Goal: Find specific page/section: Find specific page/section

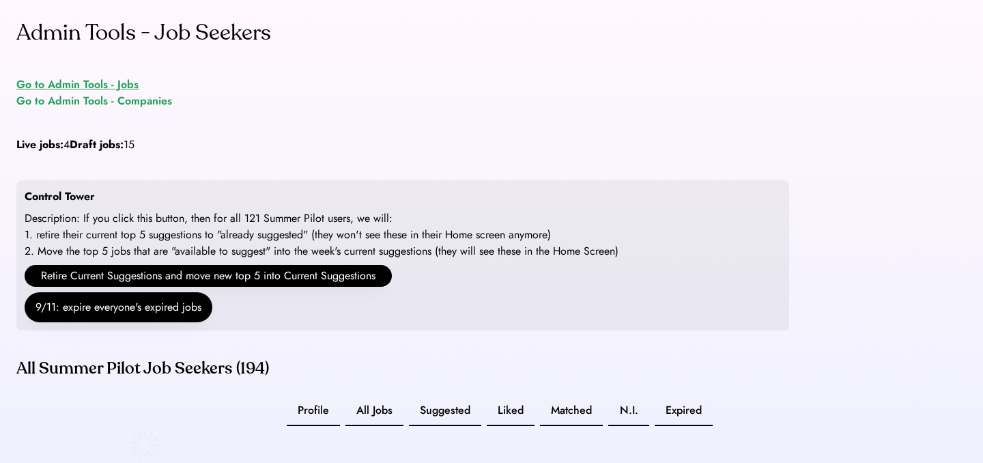
click at [85, 83] on div "Go to Admin Tools - Jobs" at bounding box center [77, 84] width 122 height 16
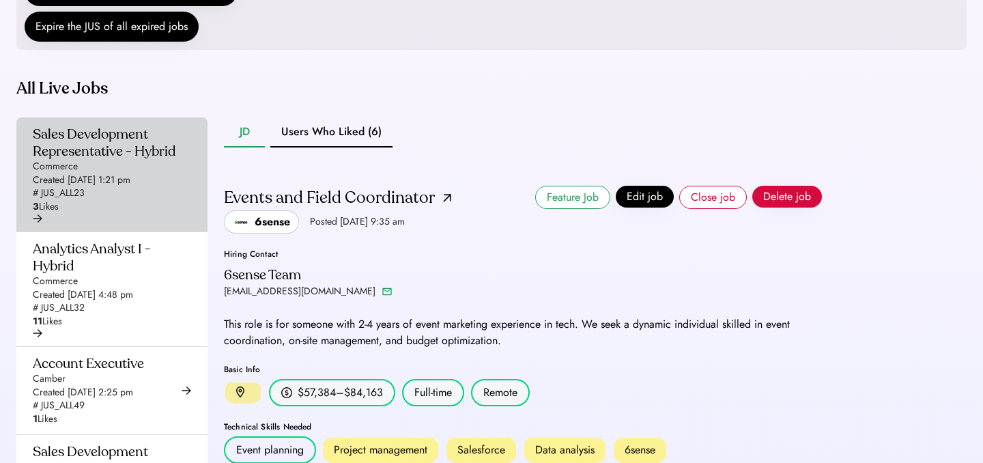
scroll to position [317, 0]
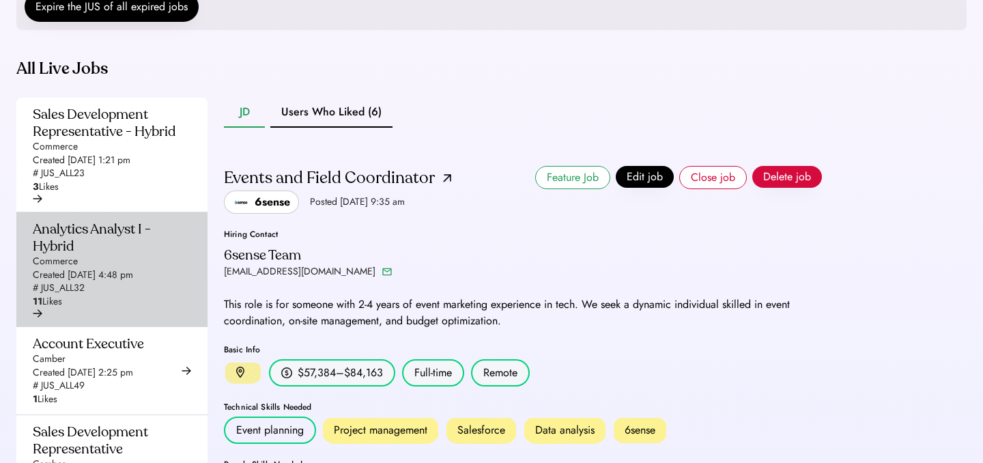
click at [119, 282] on div "Created [DATE] 4:48 pm" at bounding box center [83, 275] width 100 height 14
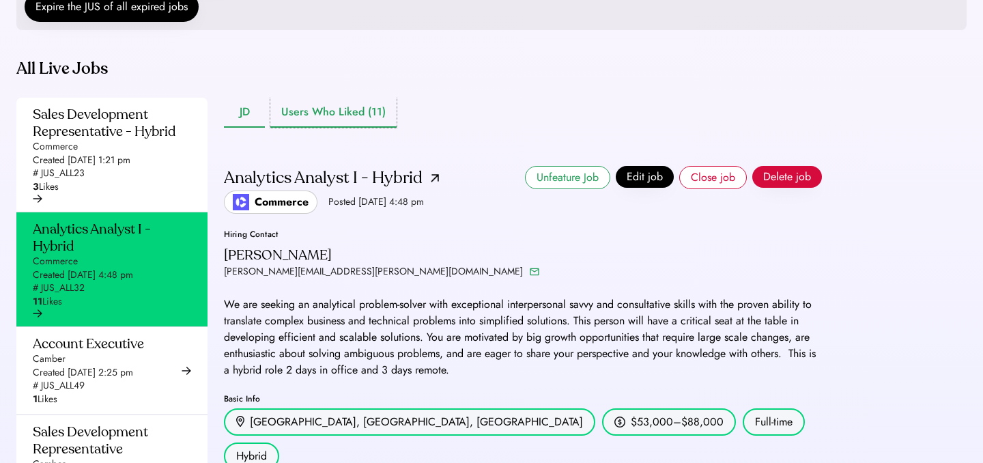
click at [328, 128] on button "Users Who Liked (11)" at bounding box center [333, 113] width 126 height 30
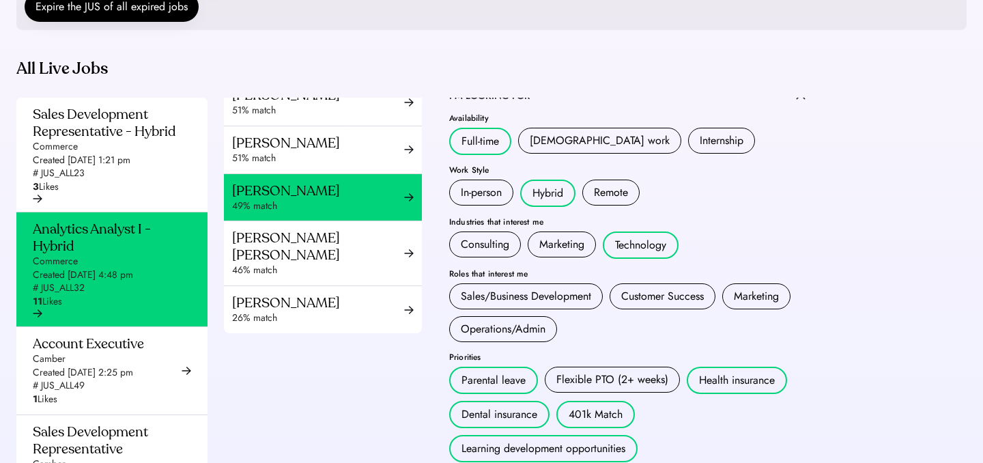
scroll to position [396, 0]
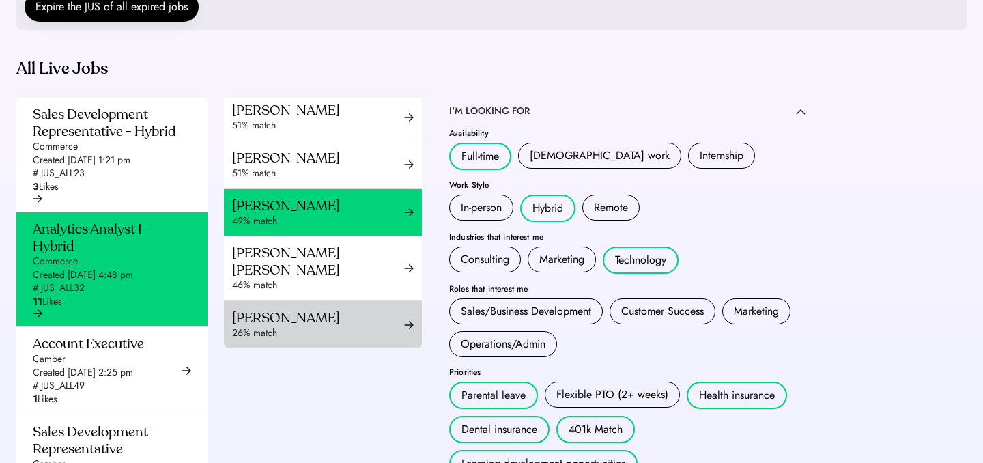
click at [301, 323] on div "[PERSON_NAME]" at bounding box center [318, 317] width 172 height 17
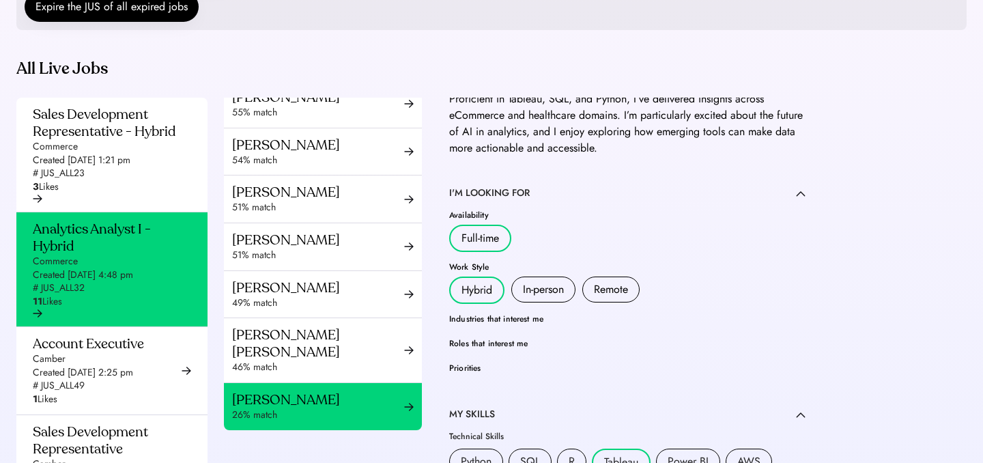
scroll to position [369, 0]
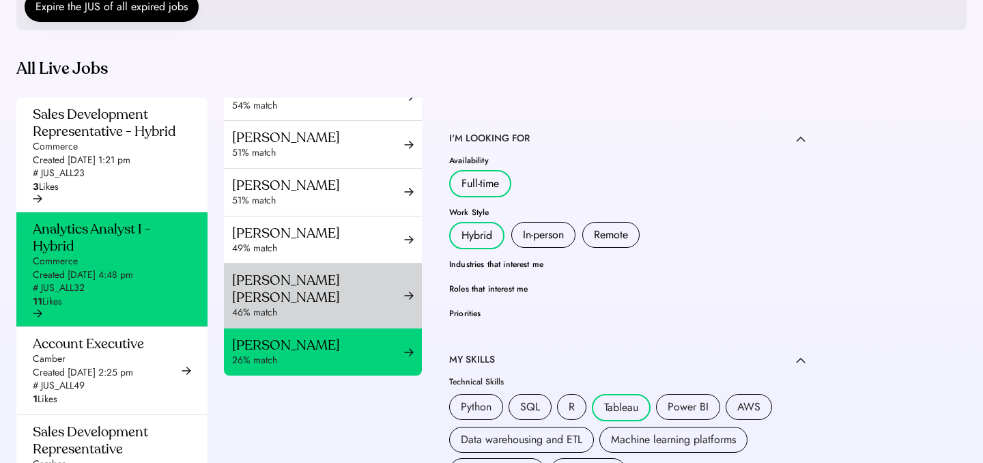
click at [342, 317] on div "46% match" at bounding box center [318, 313] width 172 height 14
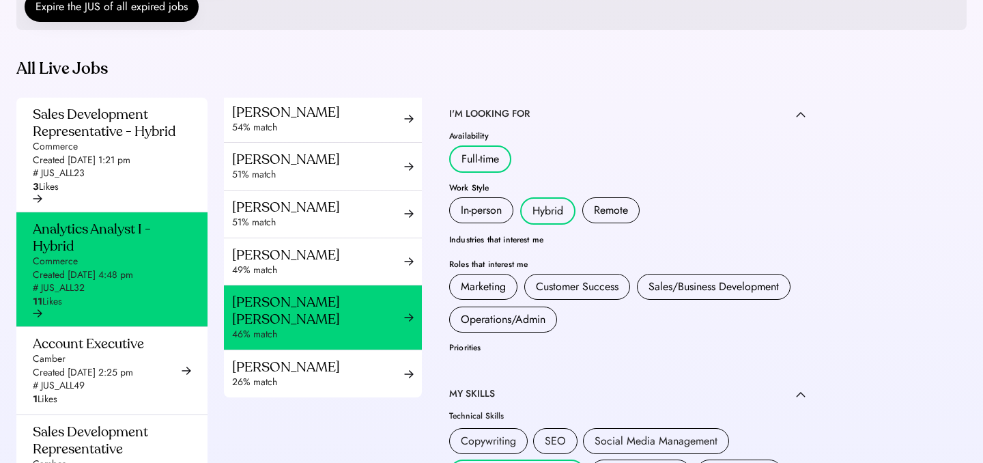
scroll to position [366, 0]
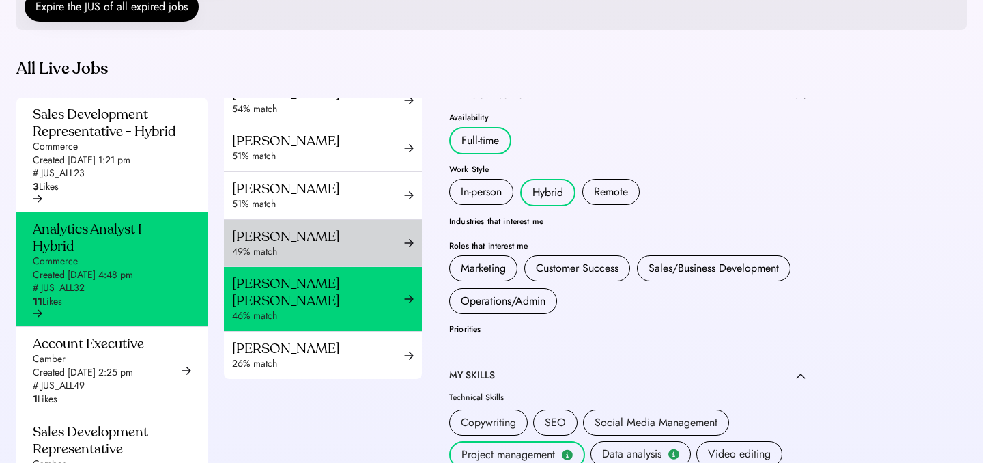
click at [289, 259] on div "49% match" at bounding box center [318, 252] width 172 height 14
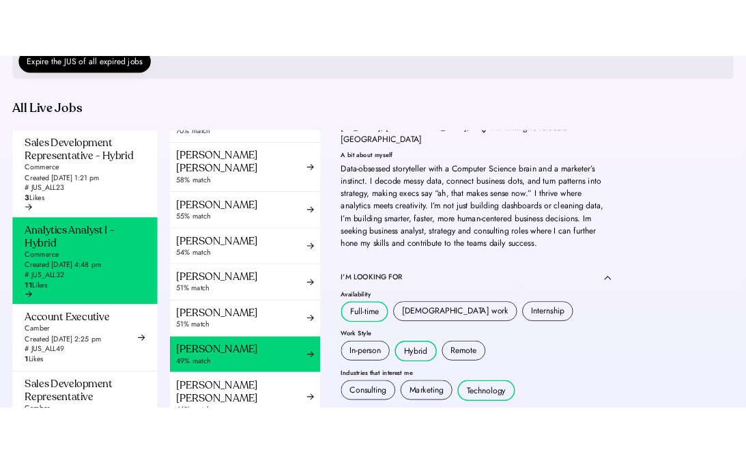
scroll to position [225, 0]
